Goal: Task Accomplishment & Management: Complete application form

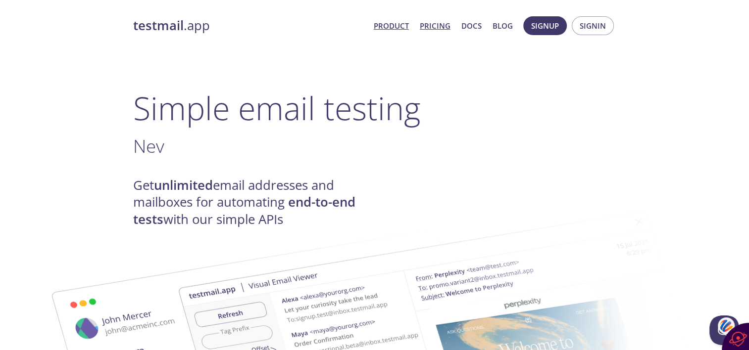
click at [428, 29] on link "Pricing" at bounding box center [435, 25] width 31 height 13
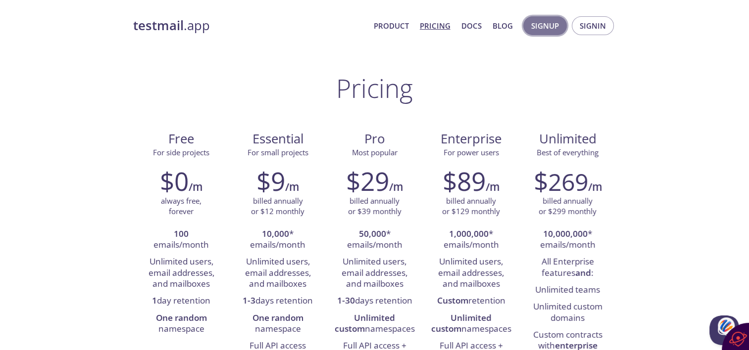
click at [547, 29] on span "Signup" at bounding box center [545, 25] width 28 height 13
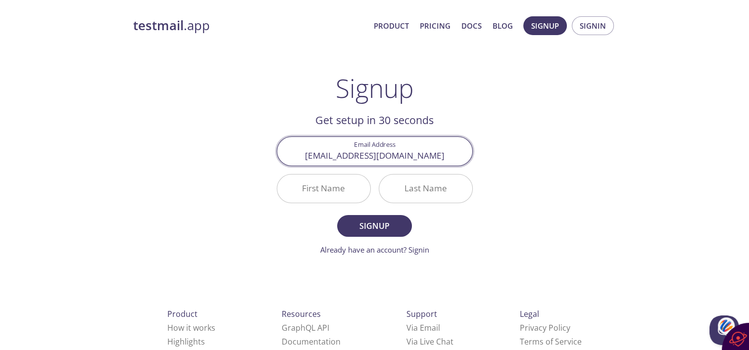
type input "[EMAIL_ADDRESS][DOMAIN_NAME]"
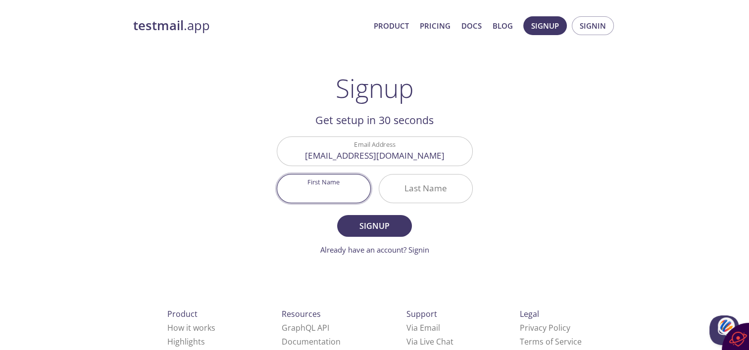
click at [329, 191] on input "First Name" at bounding box center [323, 189] width 93 height 28
type input "[PERSON_NAME]"
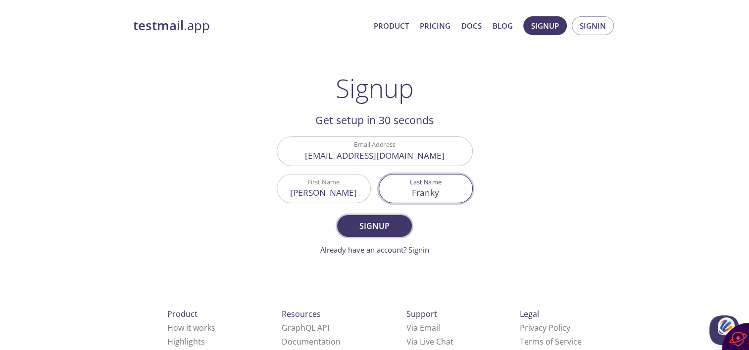
type input "Franky"
click at [383, 231] on span "Signup" at bounding box center [374, 226] width 52 height 14
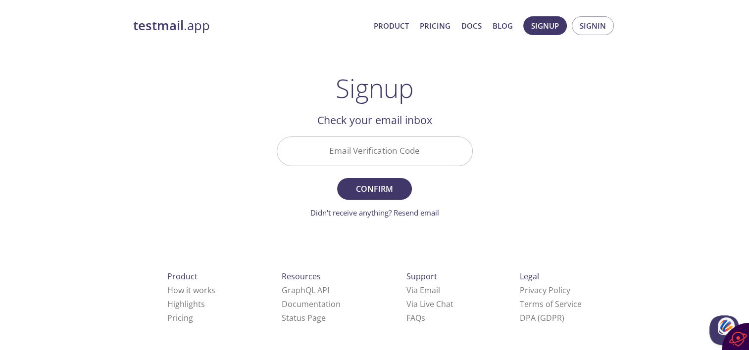
click at [429, 150] on input "Email Verification Code" at bounding box center [374, 151] width 195 height 28
click at [467, 165] on div "Email Verification Code" at bounding box center [375, 151] width 196 height 29
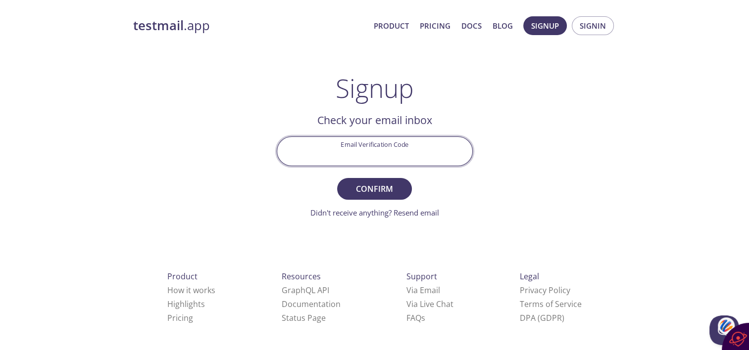
click at [337, 144] on input "Email Verification Code" at bounding box center [374, 151] width 195 height 28
paste input "P55GM1C"
type input "P55GM1C"
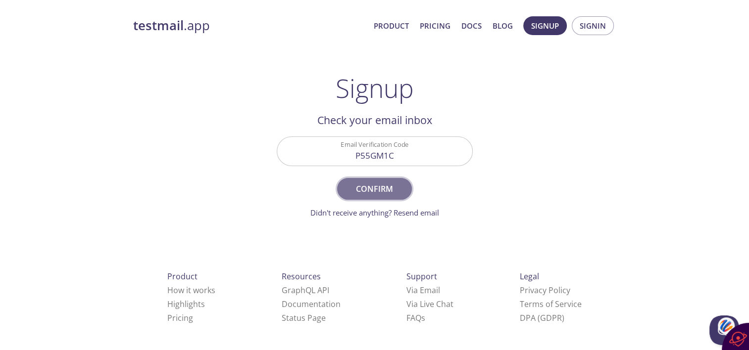
click at [369, 190] on span "Confirm" at bounding box center [374, 189] width 52 height 14
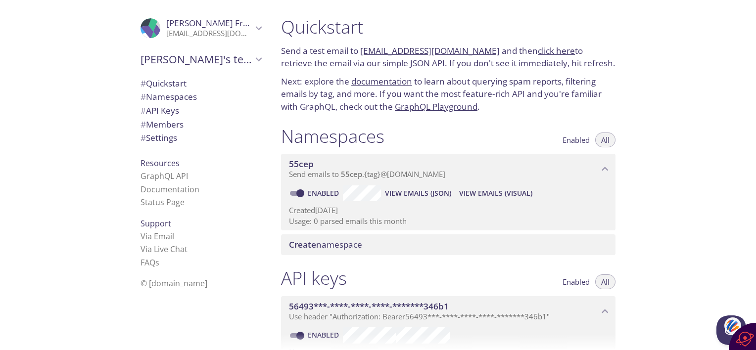
click at [442, 37] on h1 "Quickstart" at bounding box center [448, 27] width 335 height 22
click at [549, 49] on link "click here" at bounding box center [556, 50] width 37 height 11
click at [166, 200] on link "Status Page" at bounding box center [163, 202] width 44 height 11
click at [182, 87] on span "# Quickstart" at bounding box center [201, 83] width 121 height 13
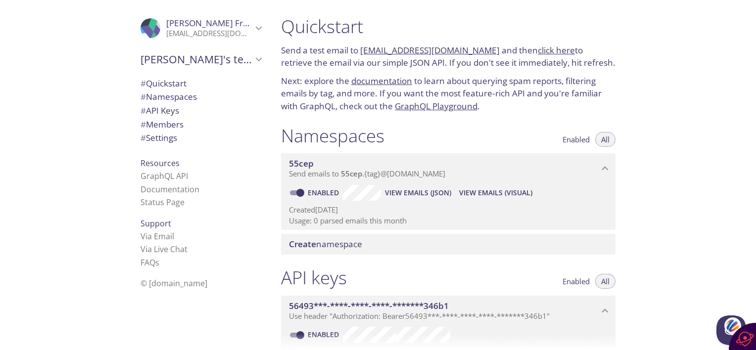
click at [416, 50] on link "[EMAIL_ADDRESS][DOMAIN_NAME]" at bounding box center [430, 50] width 140 height 11
